Goal: Task Accomplishment & Management: Manage account settings

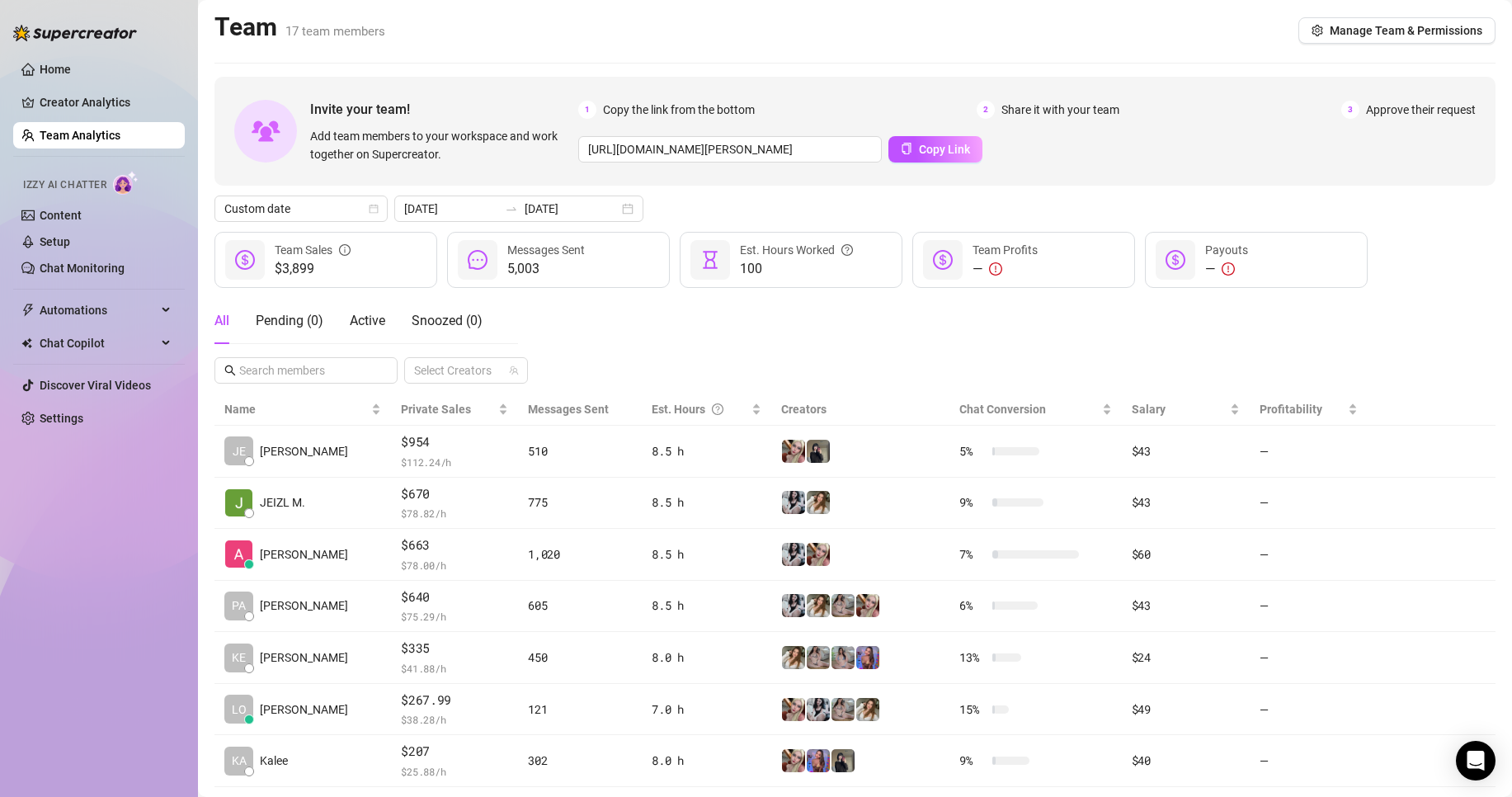
scroll to position [241, 0]
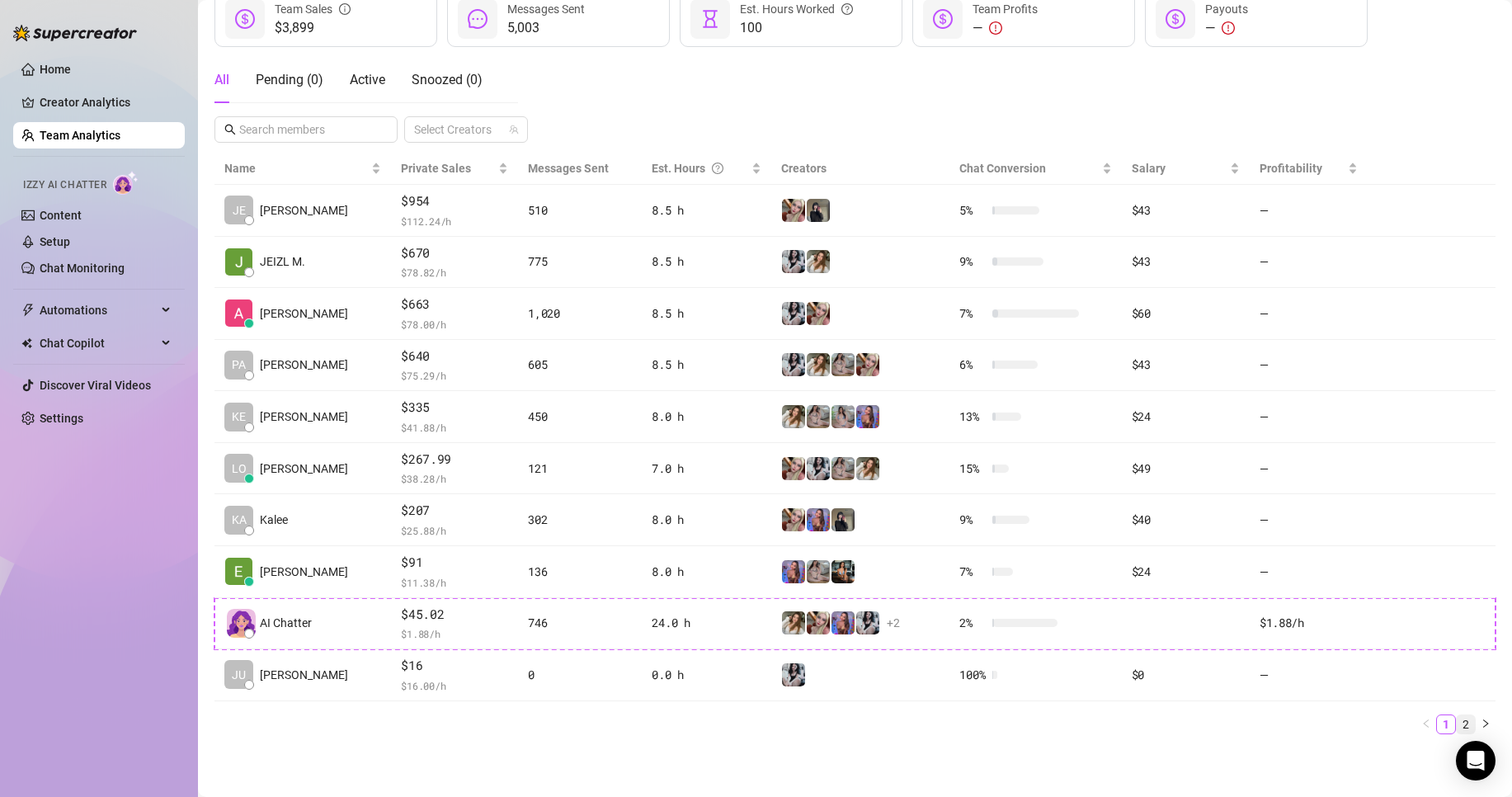
click at [1457, 726] on link "2" at bounding box center [1466, 724] width 18 height 18
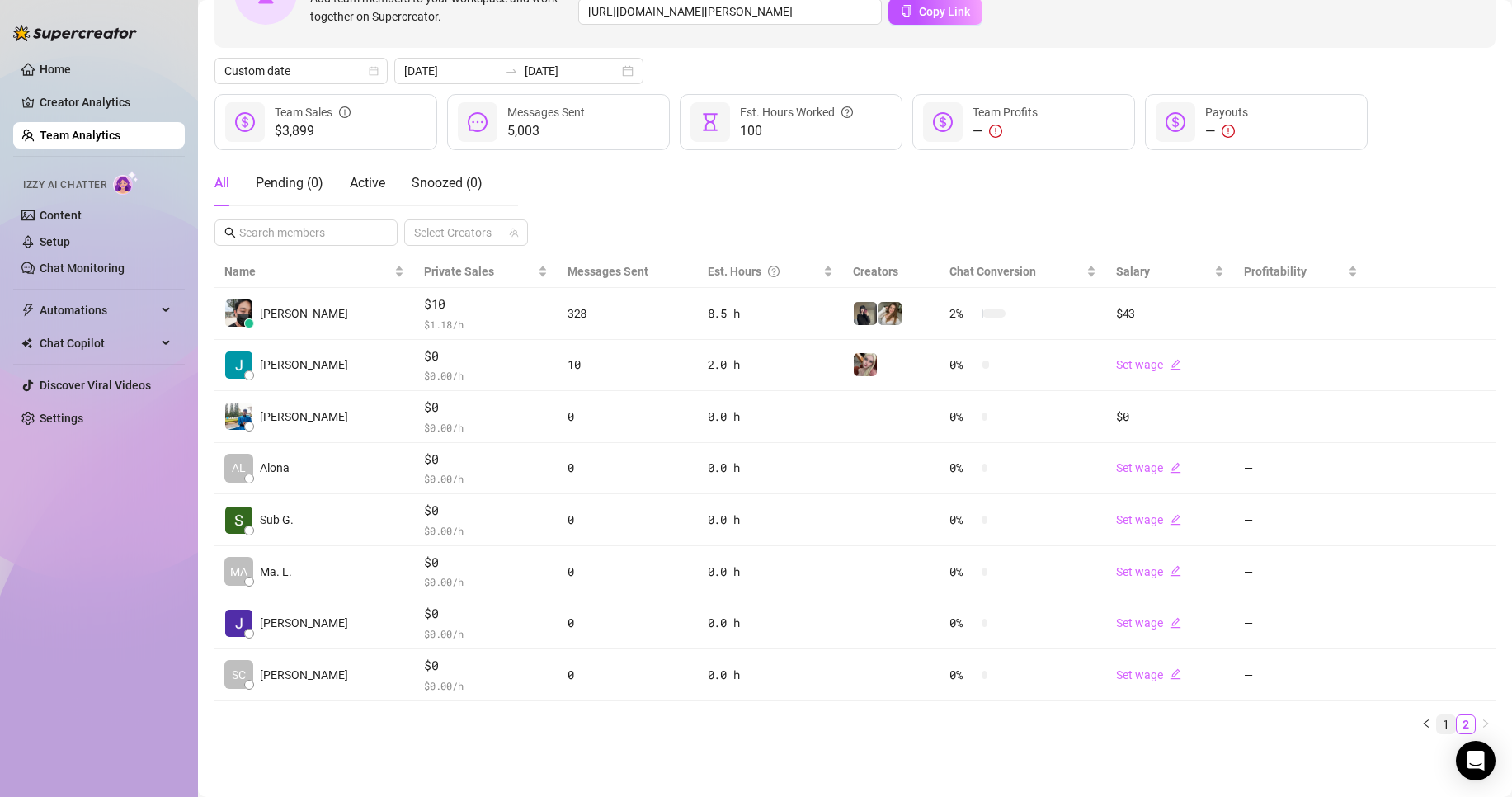
click at [1437, 720] on link "1" at bounding box center [1446, 724] width 18 height 18
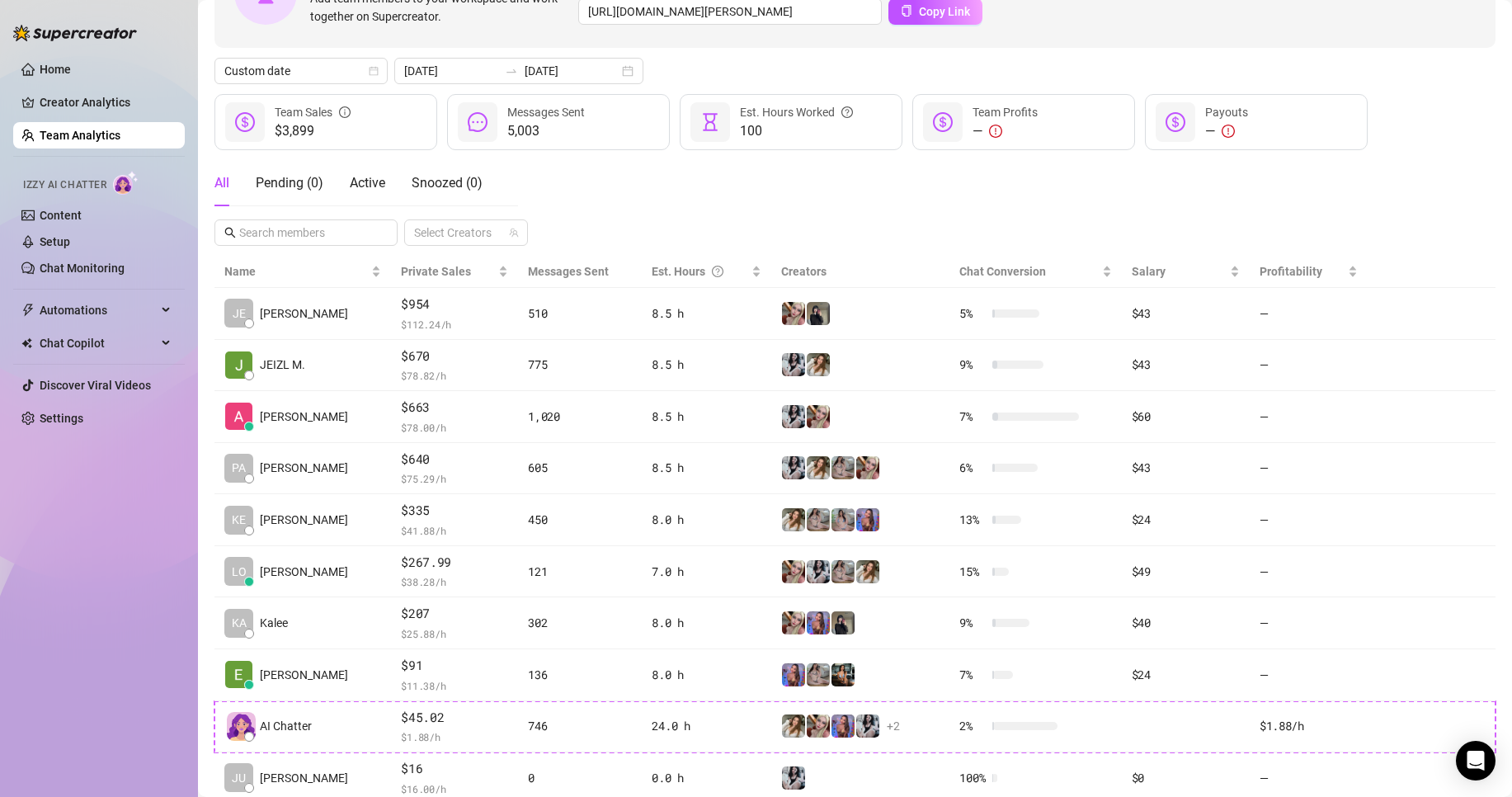
scroll to position [241, 0]
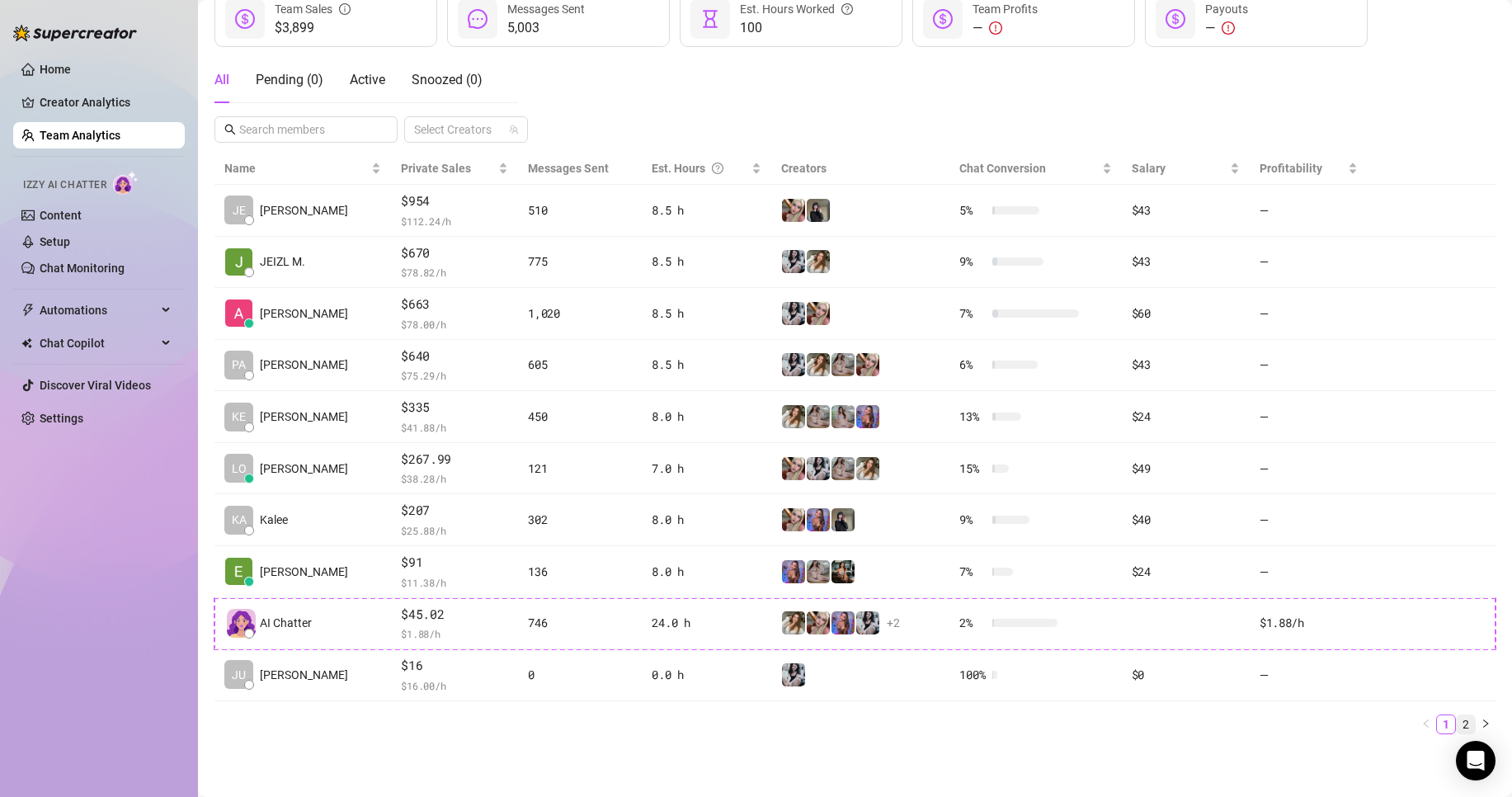
click at [1457, 721] on link "2" at bounding box center [1466, 724] width 18 height 18
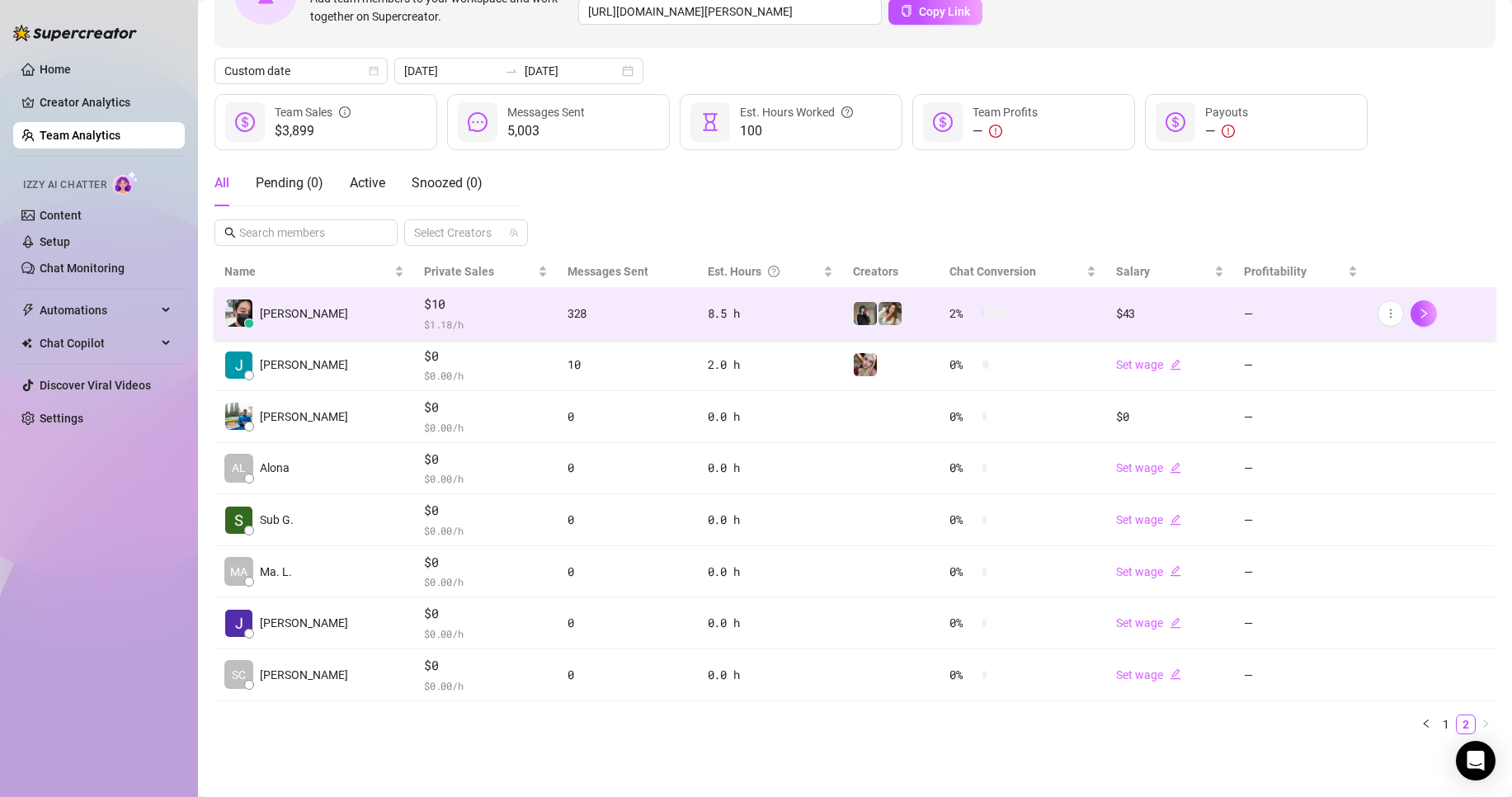
click at [424, 312] on span "$10" at bounding box center [486, 305] width 124 height 20
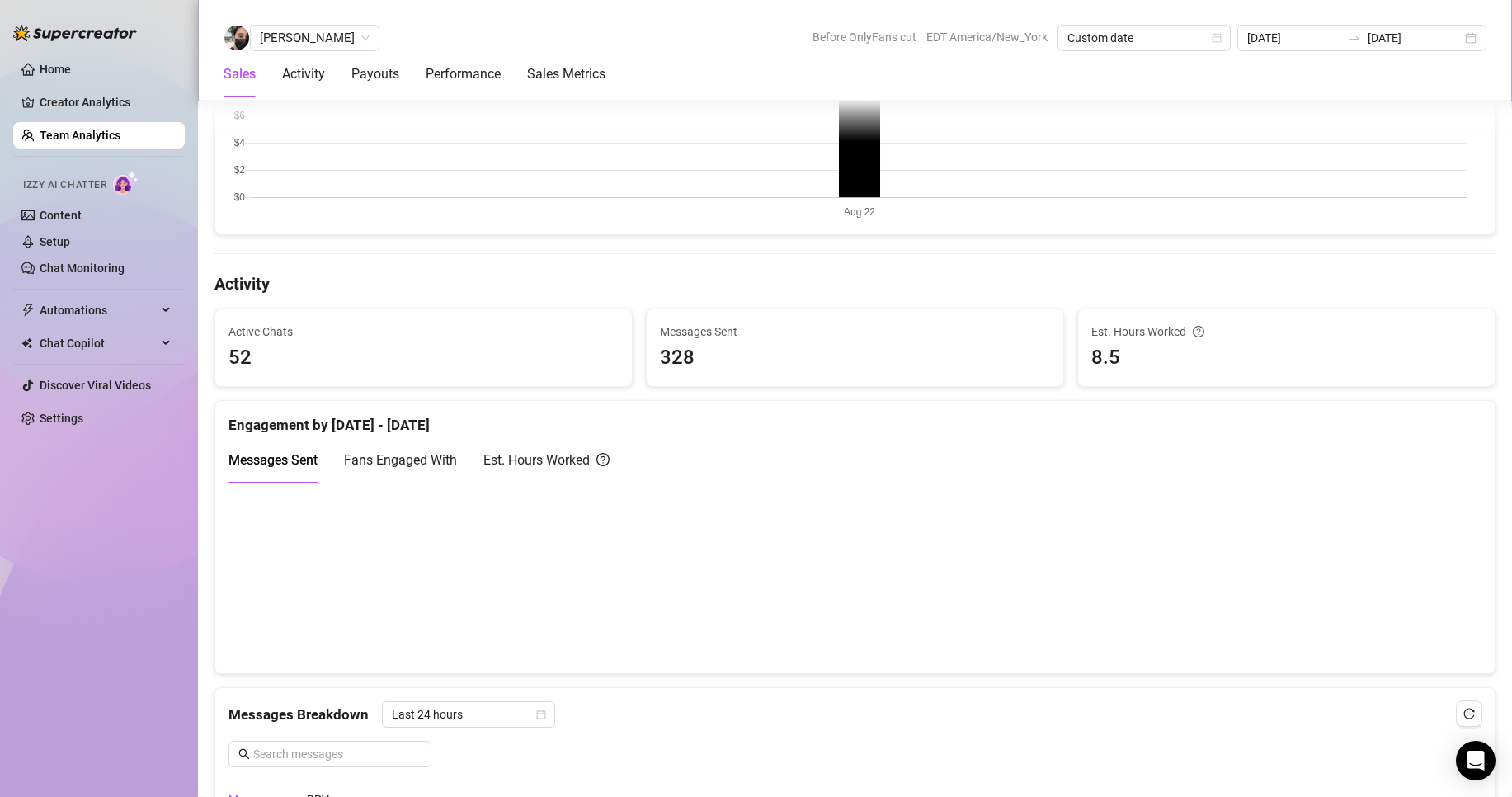
scroll to position [551, 0]
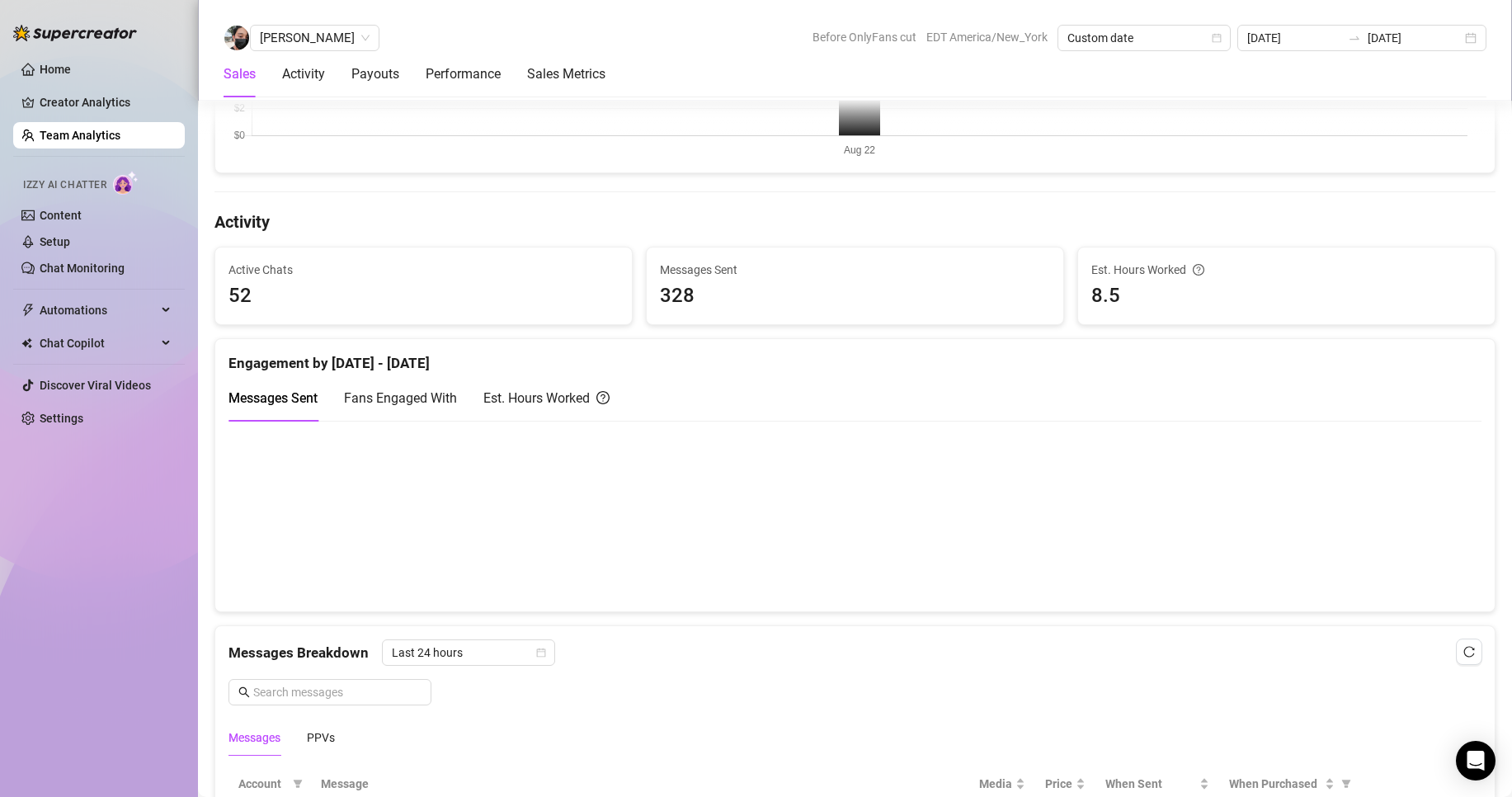
click at [388, 403] on span "Fans Engaged With" at bounding box center [400, 398] width 113 height 16
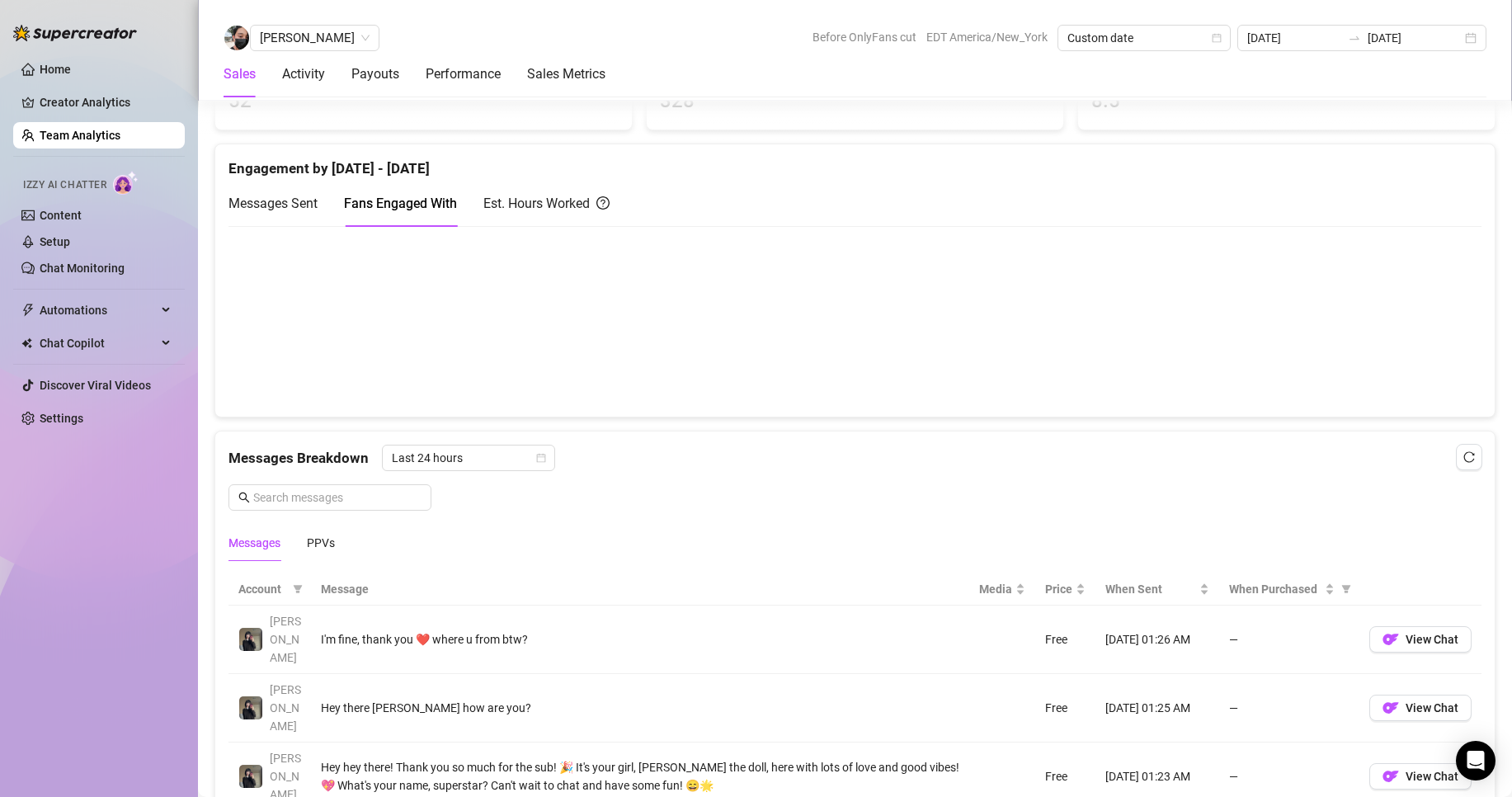
scroll to position [825, 0]
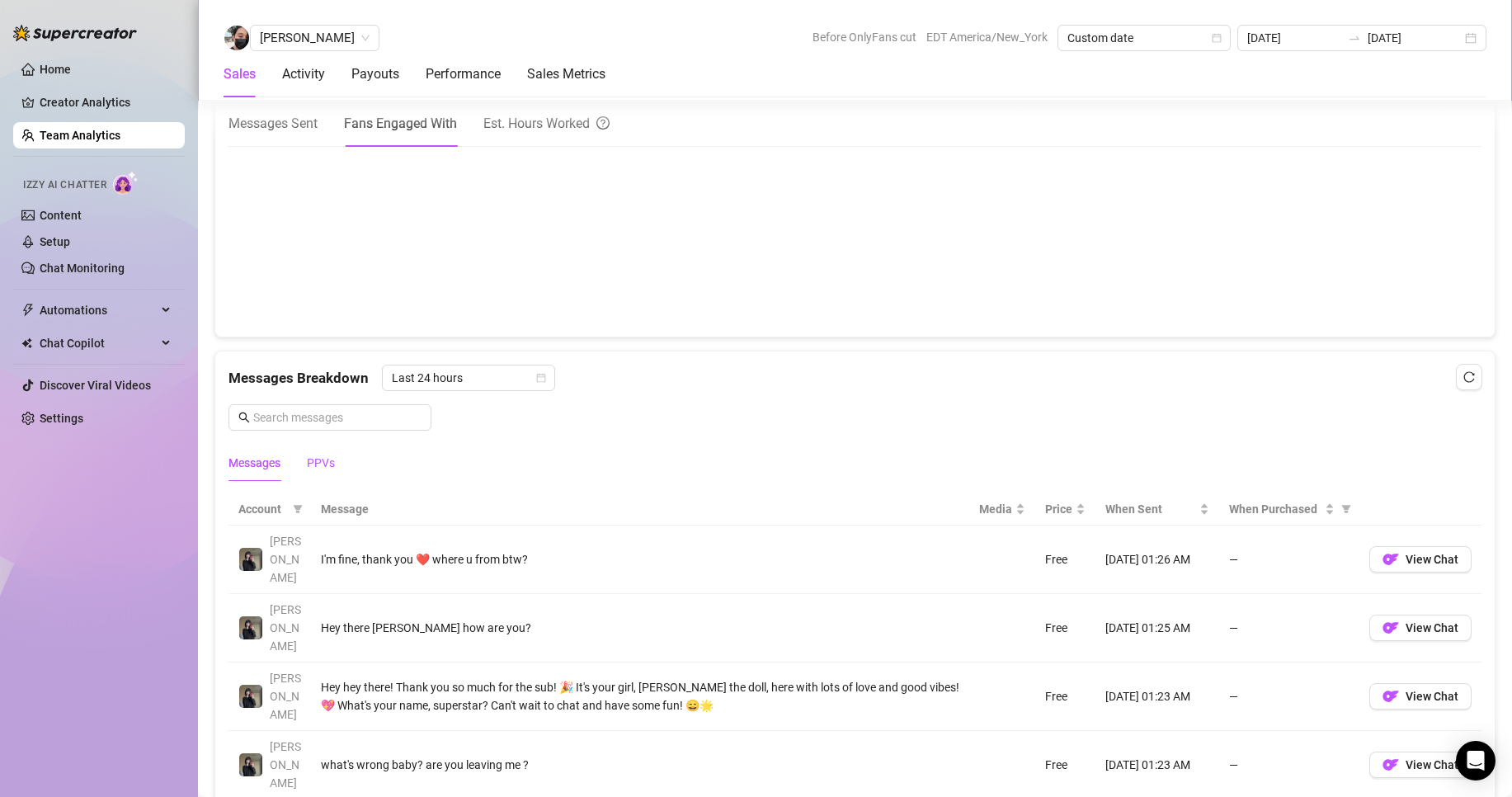
click at [334, 462] on div "PPVs" at bounding box center [321, 463] width 28 height 18
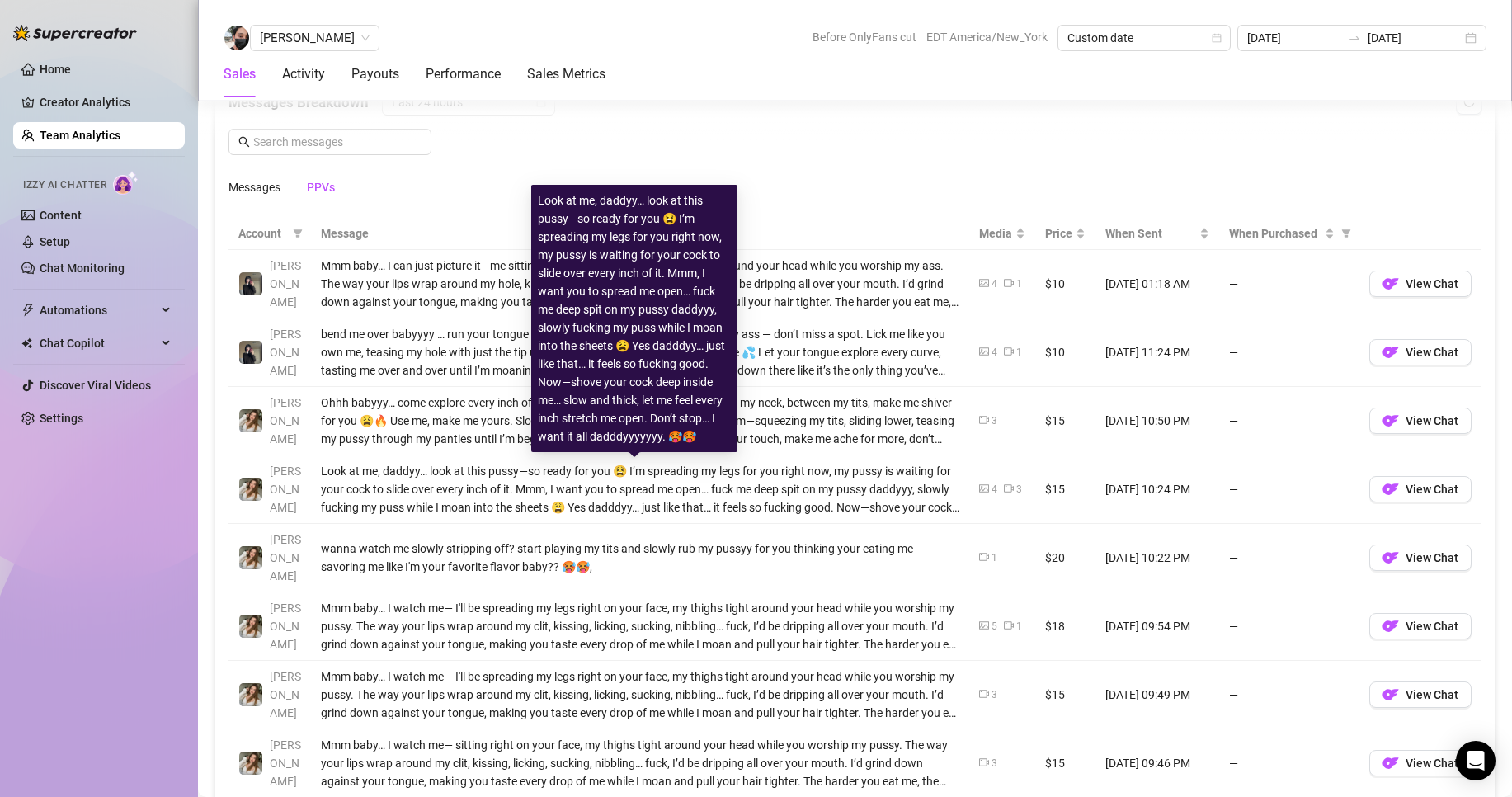
scroll to position [1375, 0]
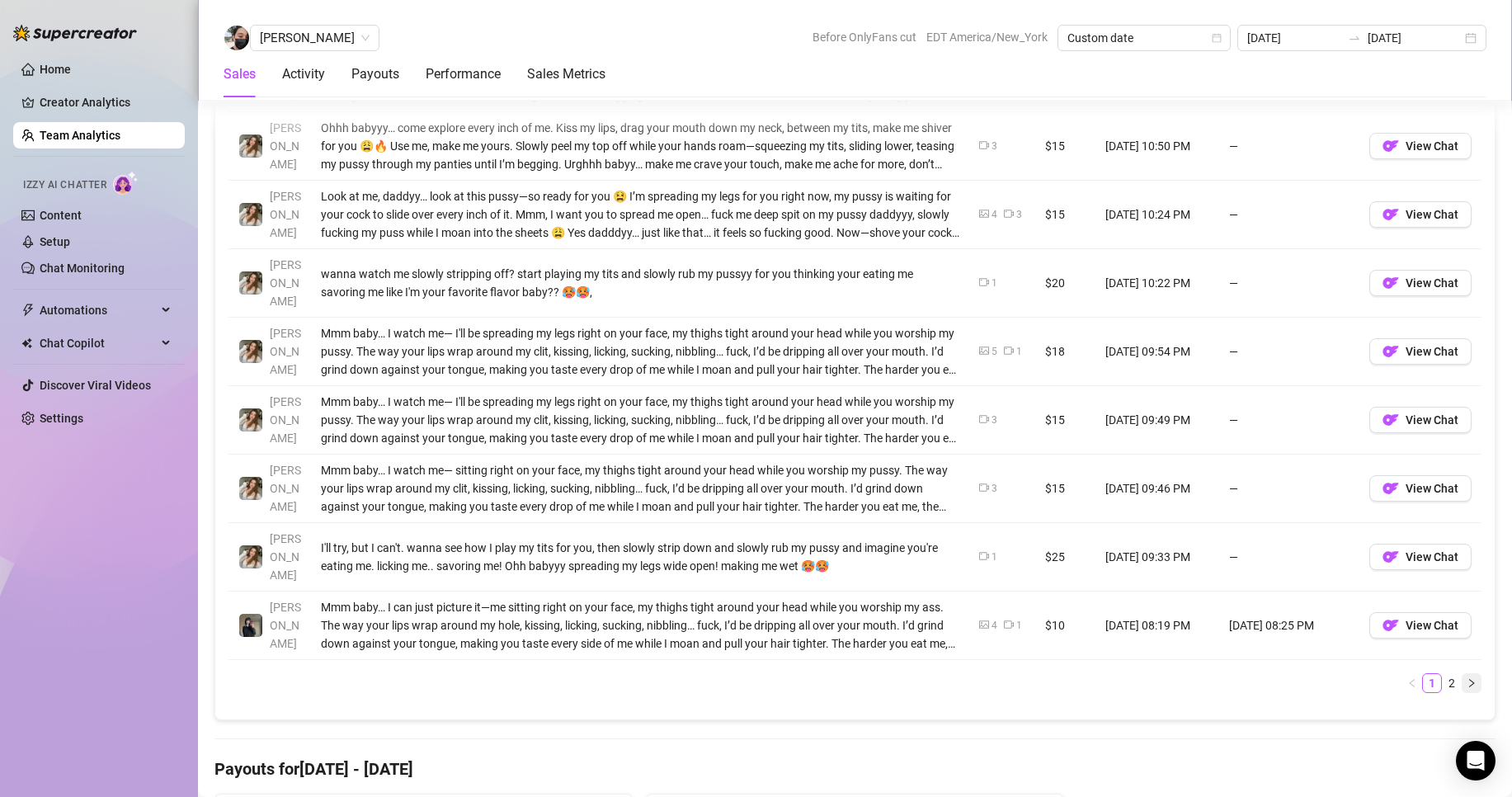
click at [1462, 673] on button "button" at bounding box center [1472, 683] width 20 height 20
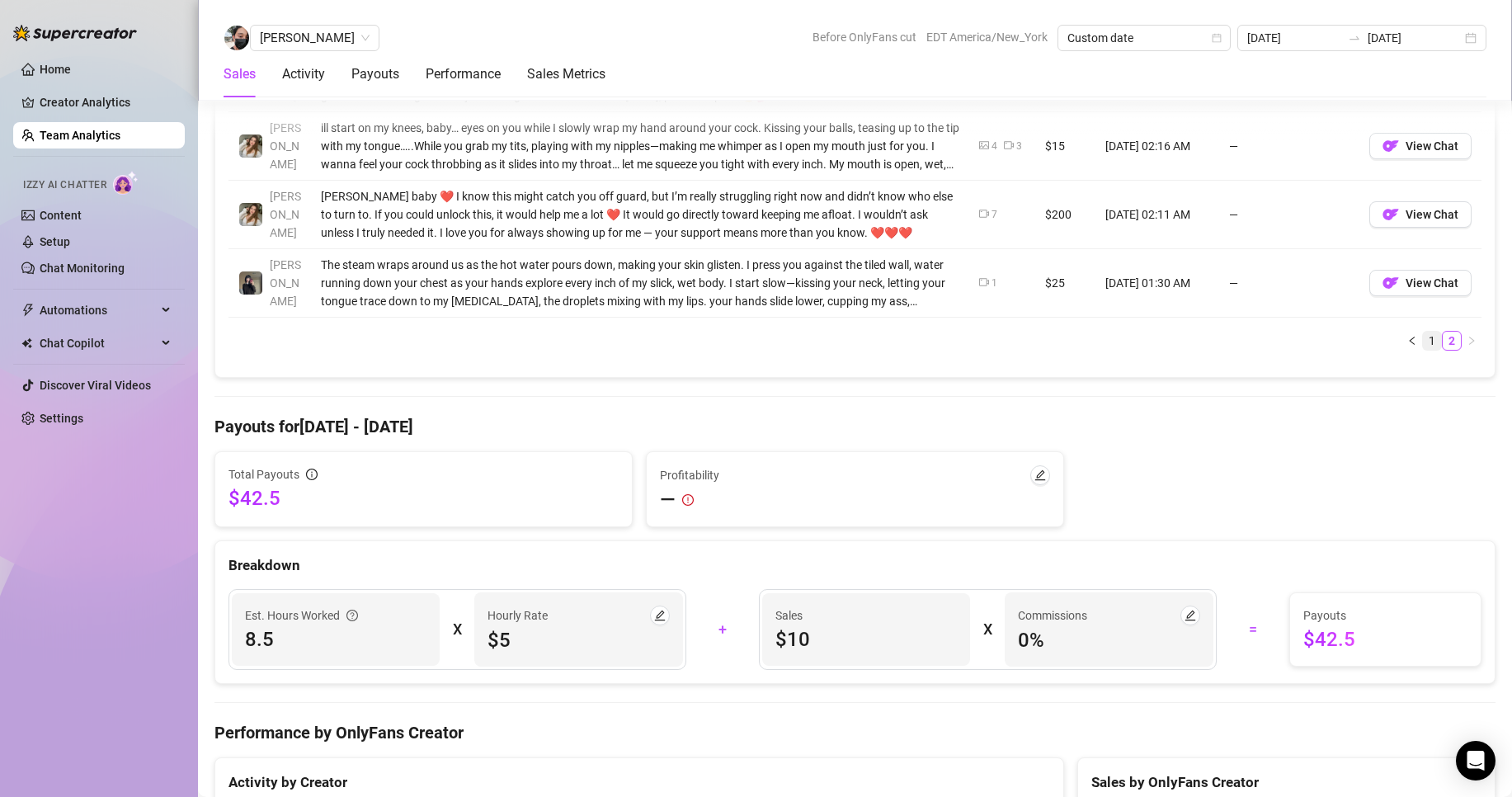
click at [1423, 344] on link "1" at bounding box center [1433, 341] width 18 height 18
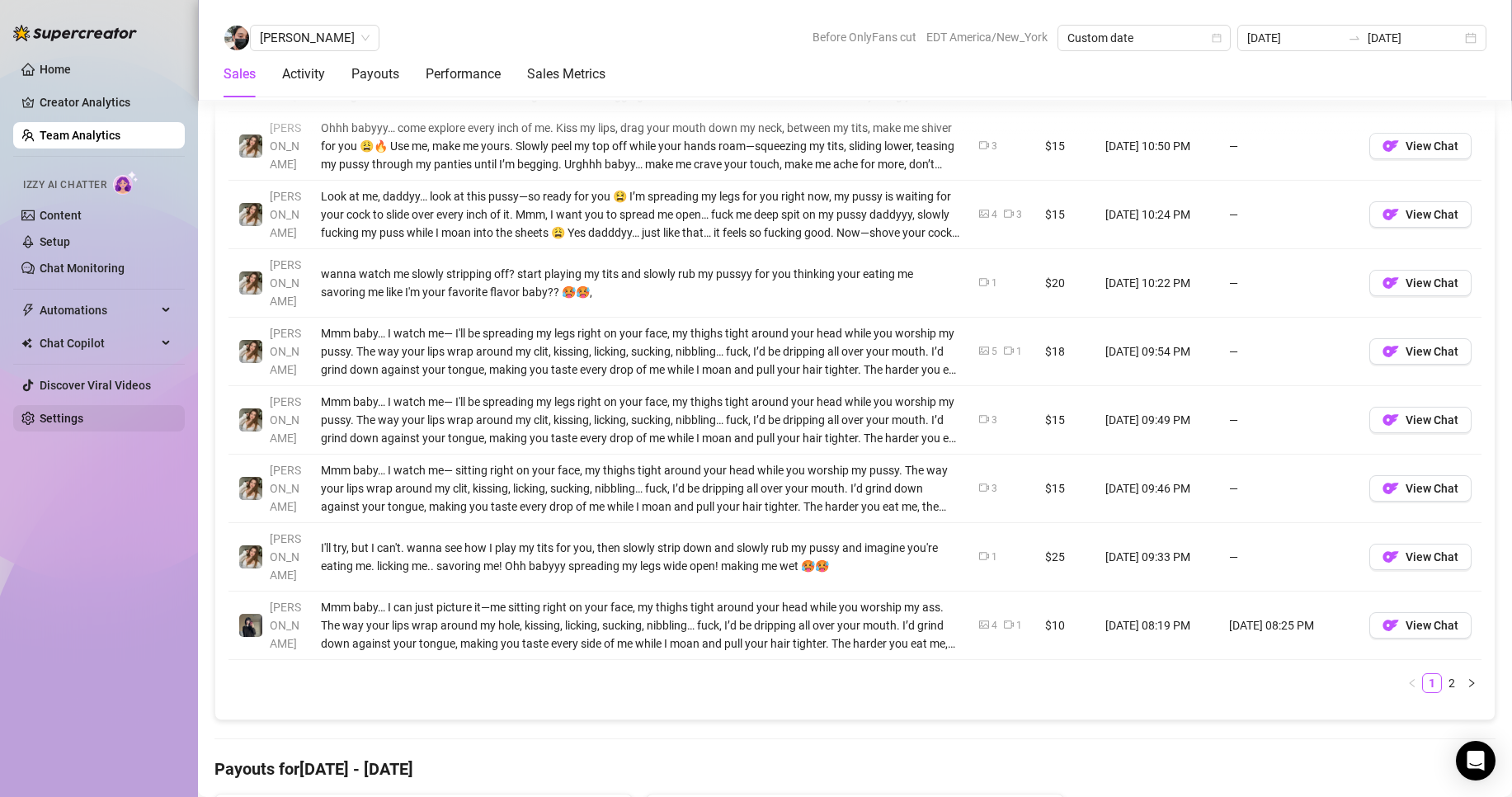
click at [84, 419] on link "Settings" at bounding box center [61, 419] width 43 height 13
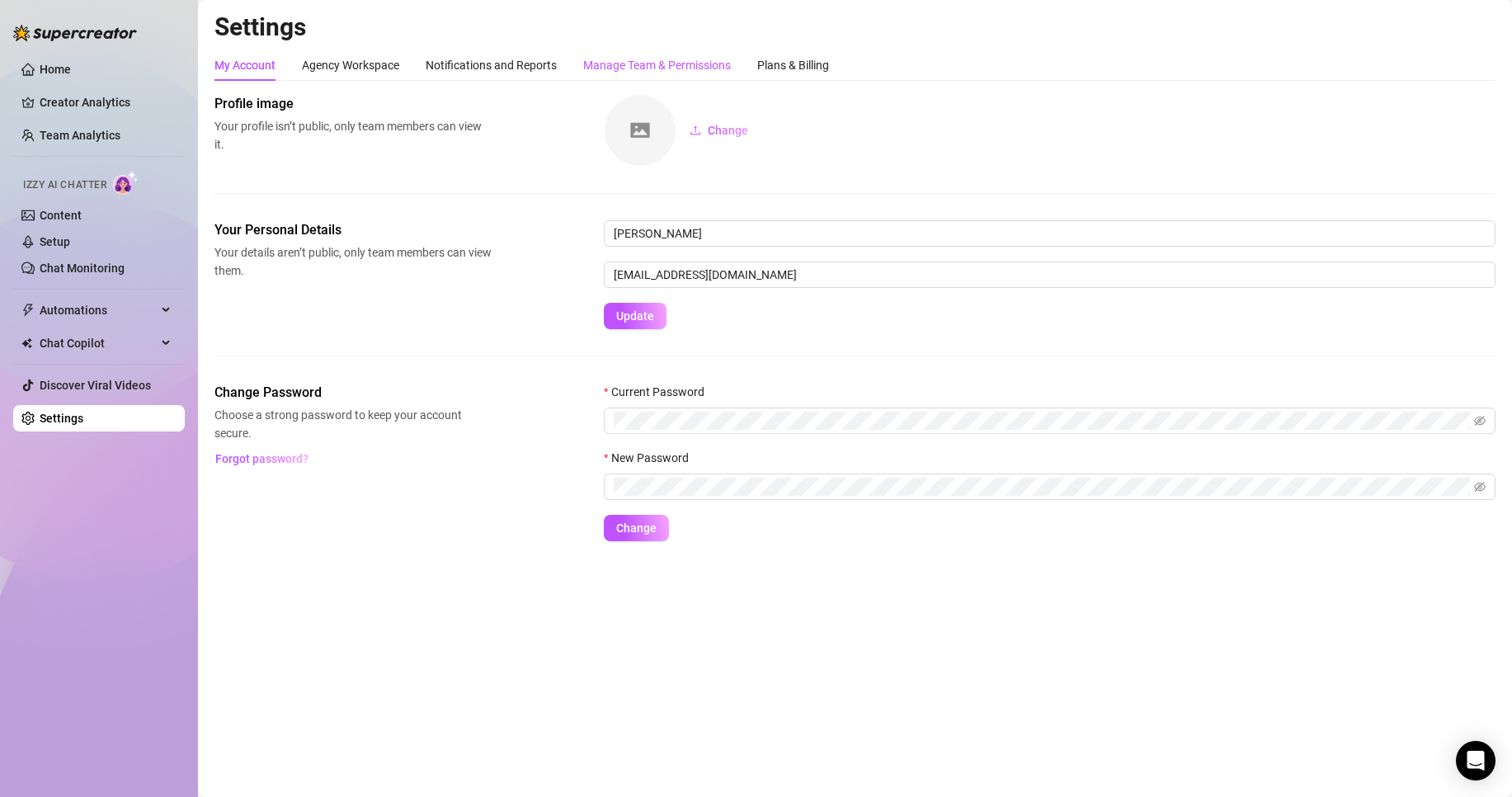
click at [672, 58] on div "Manage Team & Permissions" at bounding box center [657, 65] width 148 height 18
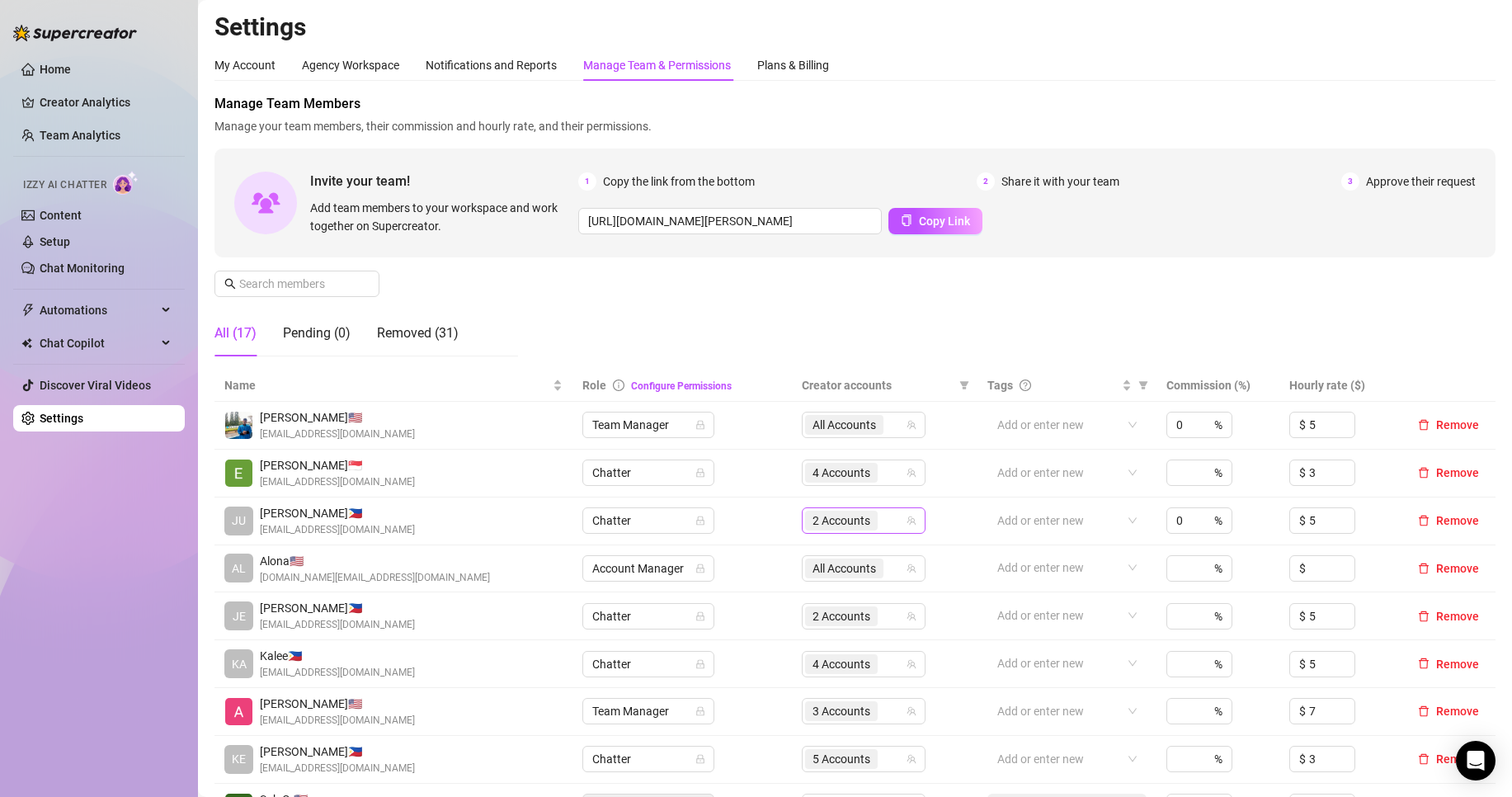
click at [892, 516] on div "2 Accounts" at bounding box center [855, 520] width 100 height 23
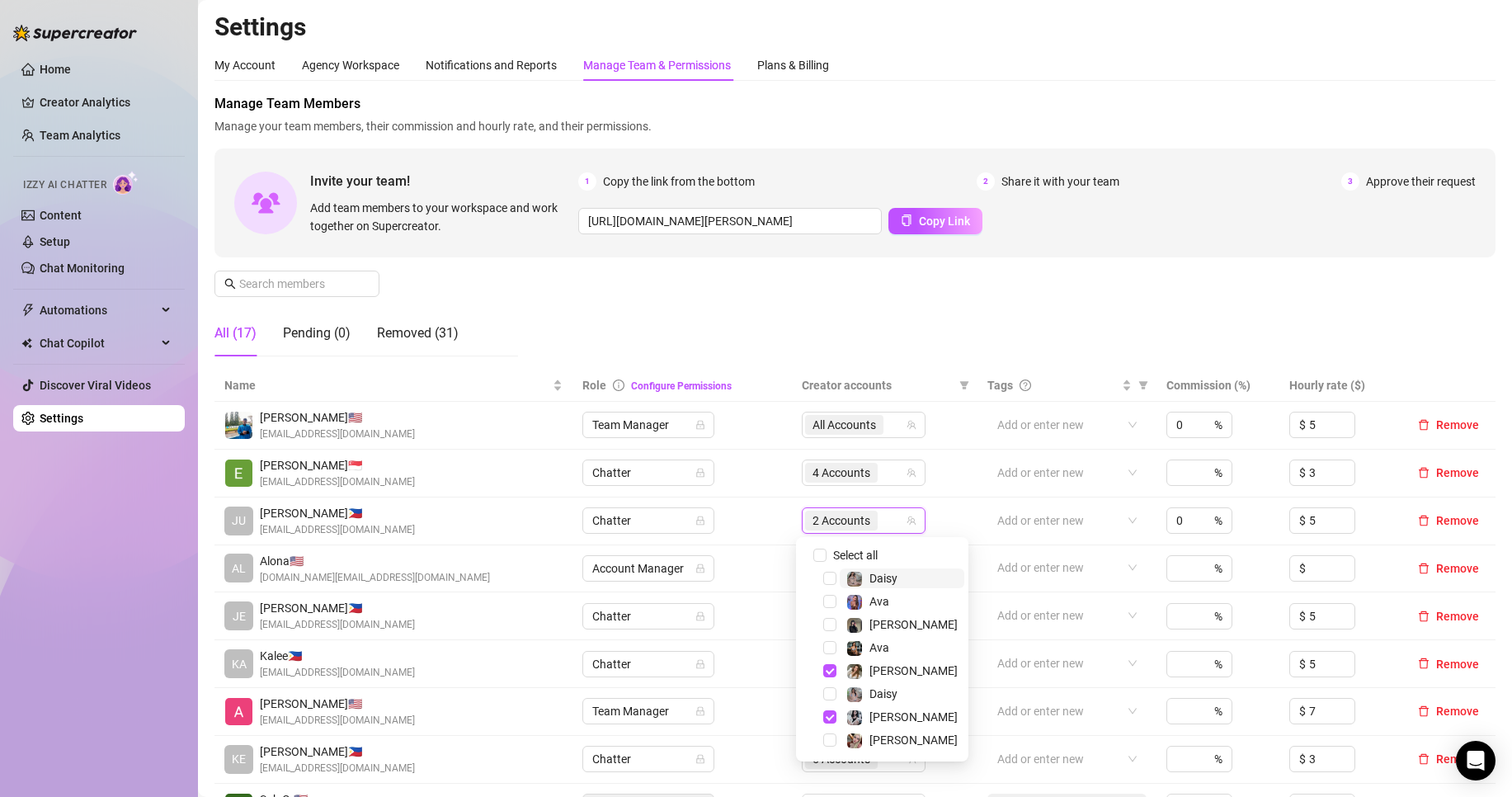
click at [901, 582] on span "Daisy" at bounding box center [901, 578] width 124 height 20
click at [904, 688] on span "Daisy" at bounding box center [901, 694] width 124 height 20
click at [834, 307] on div "Manage Team Members Manage your team members, their commission and hourly rate,…" at bounding box center [855, 232] width 1281 height 276
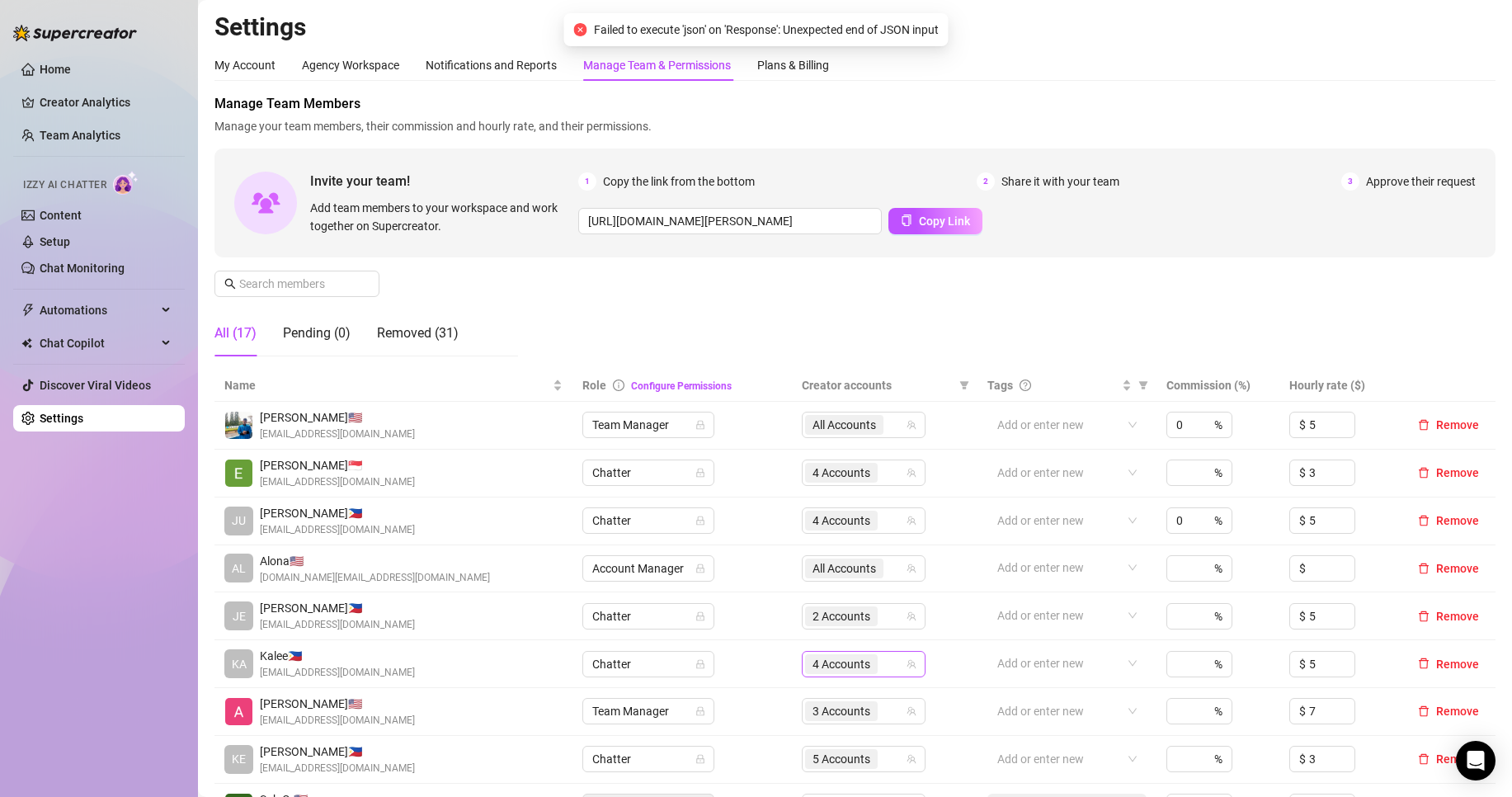
click at [874, 664] on div "4 Accounts" at bounding box center [843, 664] width 76 height 23
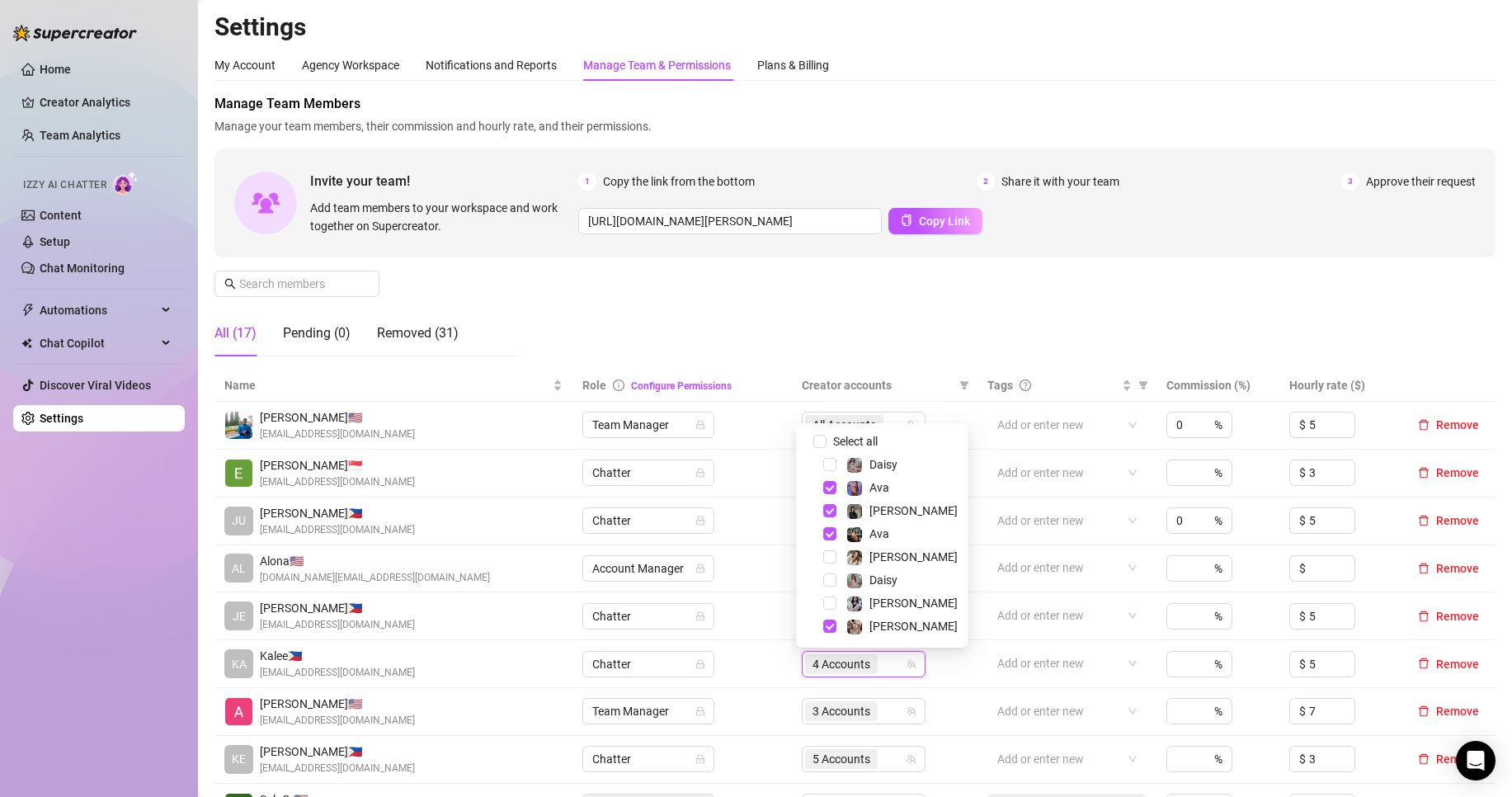
click at [865, 310] on div "Manage Team Members Manage your team members, their commission and hourly rate,…" at bounding box center [855, 232] width 1281 height 276
